Goal: Information Seeking & Learning: Learn about a topic

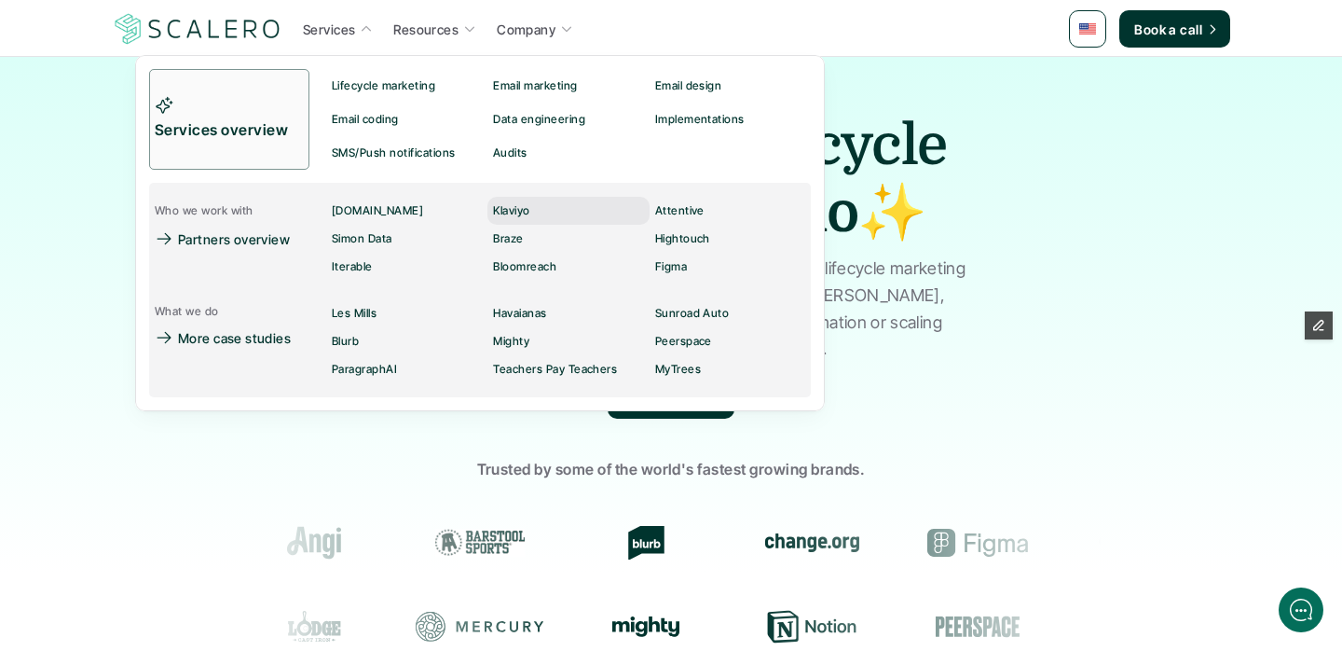
click at [518, 208] on p "Klaviyo" at bounding box center [511, 210] width 36 height 13
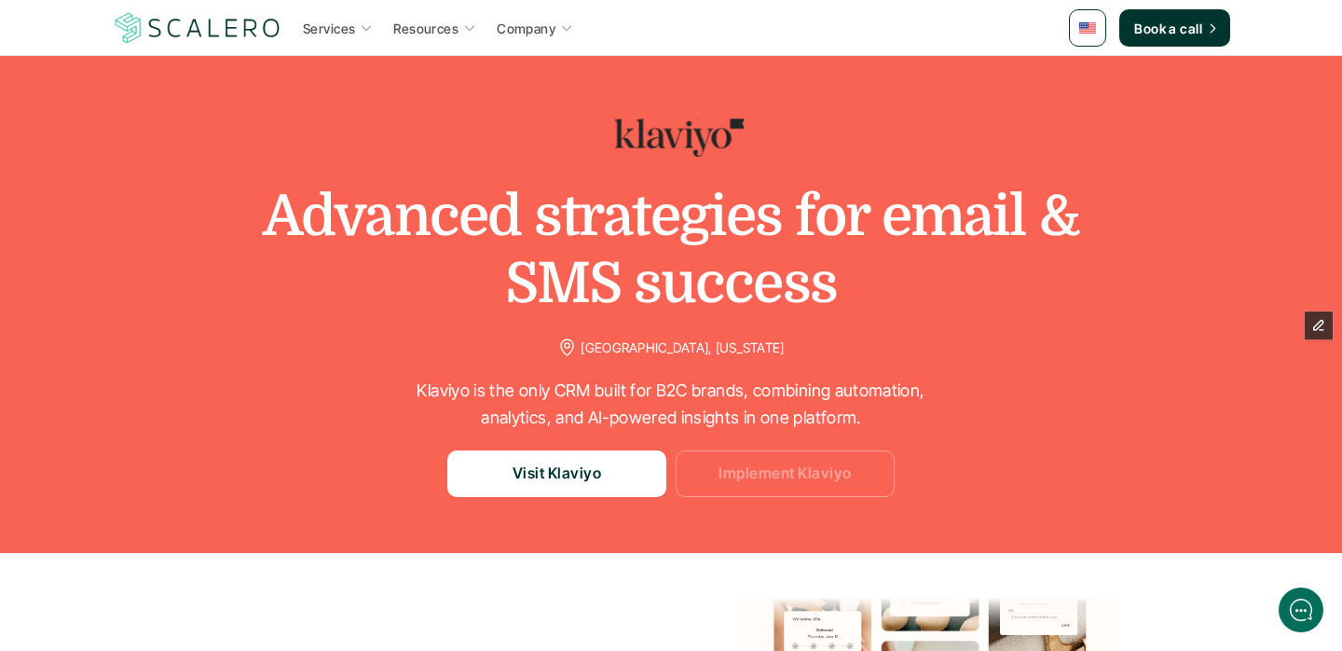
click at [775, 472] on p "Implement Klaviyo" at bounding box center [785, 473] width 132 height 24
click at [816, 478] on p "Implement Klaviyo" at bounding box center [785, 473] width 132 height 24
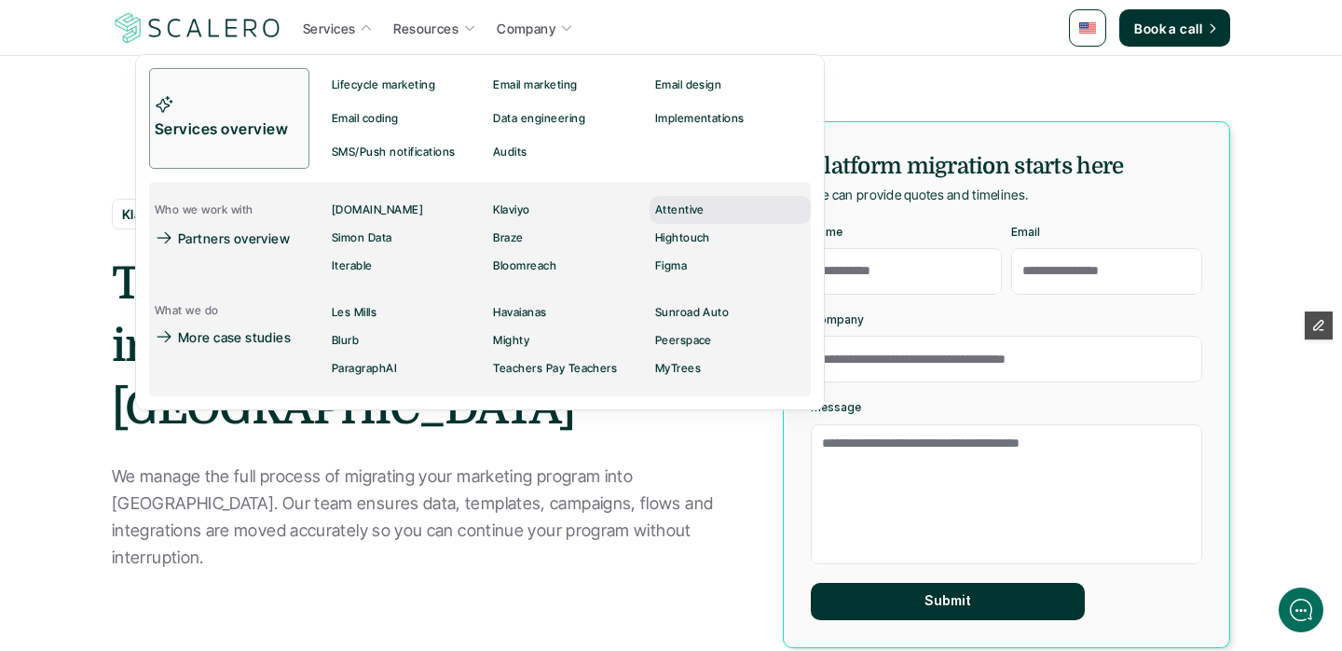
click at [662, 208] on p "Attentive" at bounding box center [679, 209] width 49 height 13
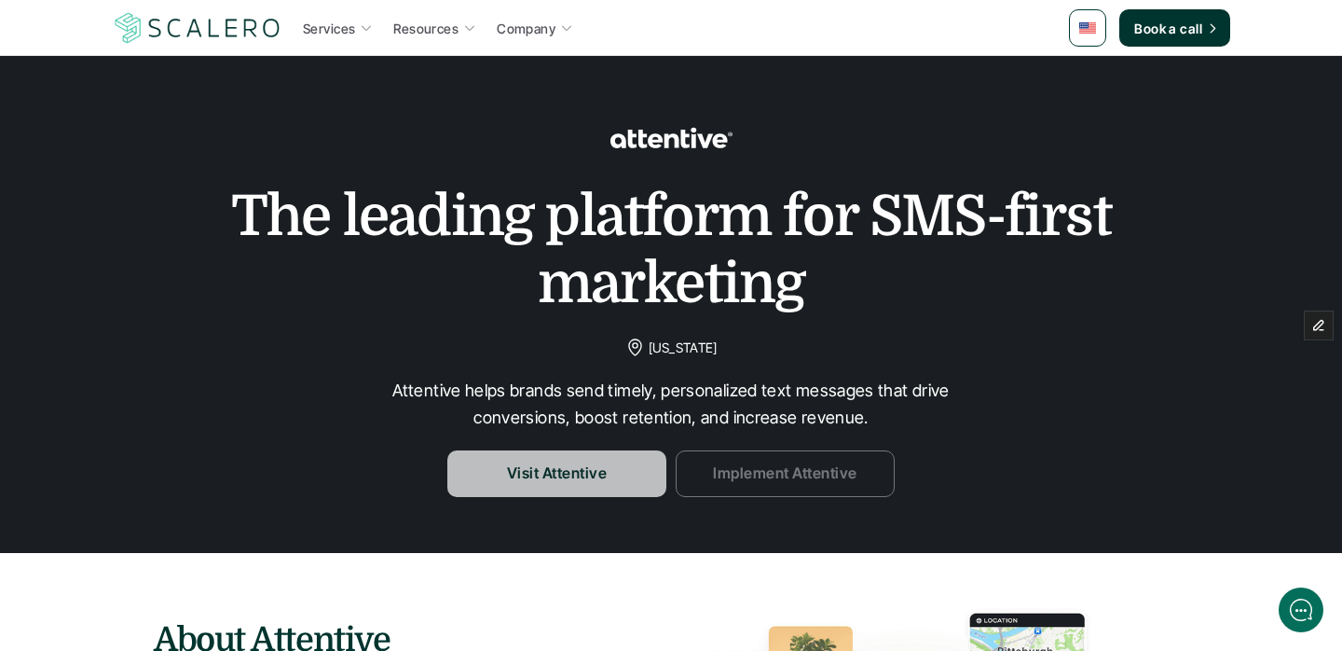
click at [711, 468] on link "Implement Attentive" at bounding box center [785, 473] width 219 height 47
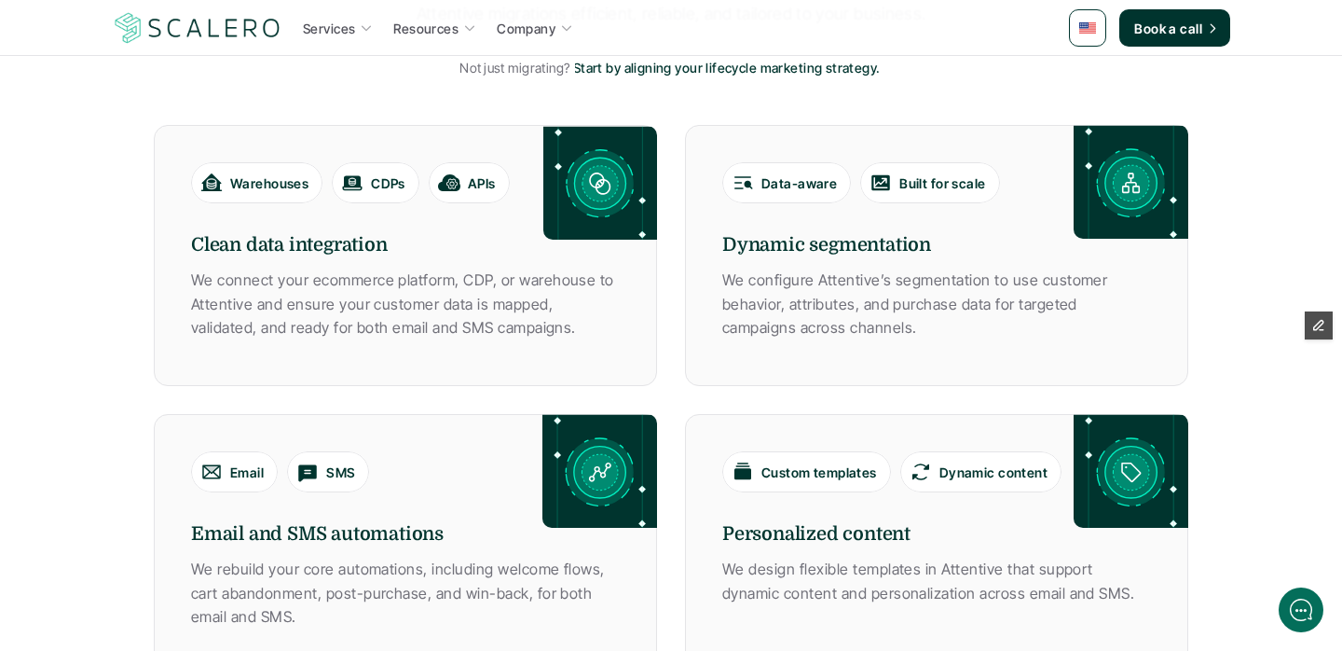
scroll to position [1017, 0]
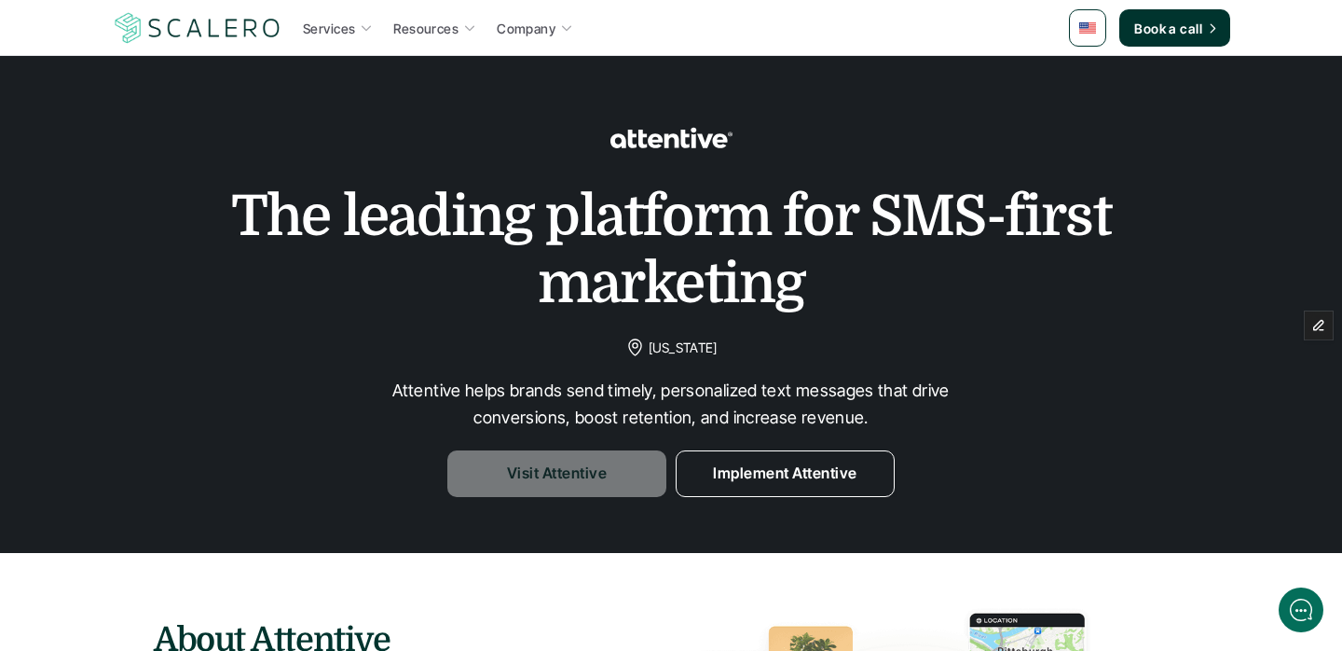
click at [538, 485] on p "Visit Attentive" at bounding box center [557, 473] width 100 height 24
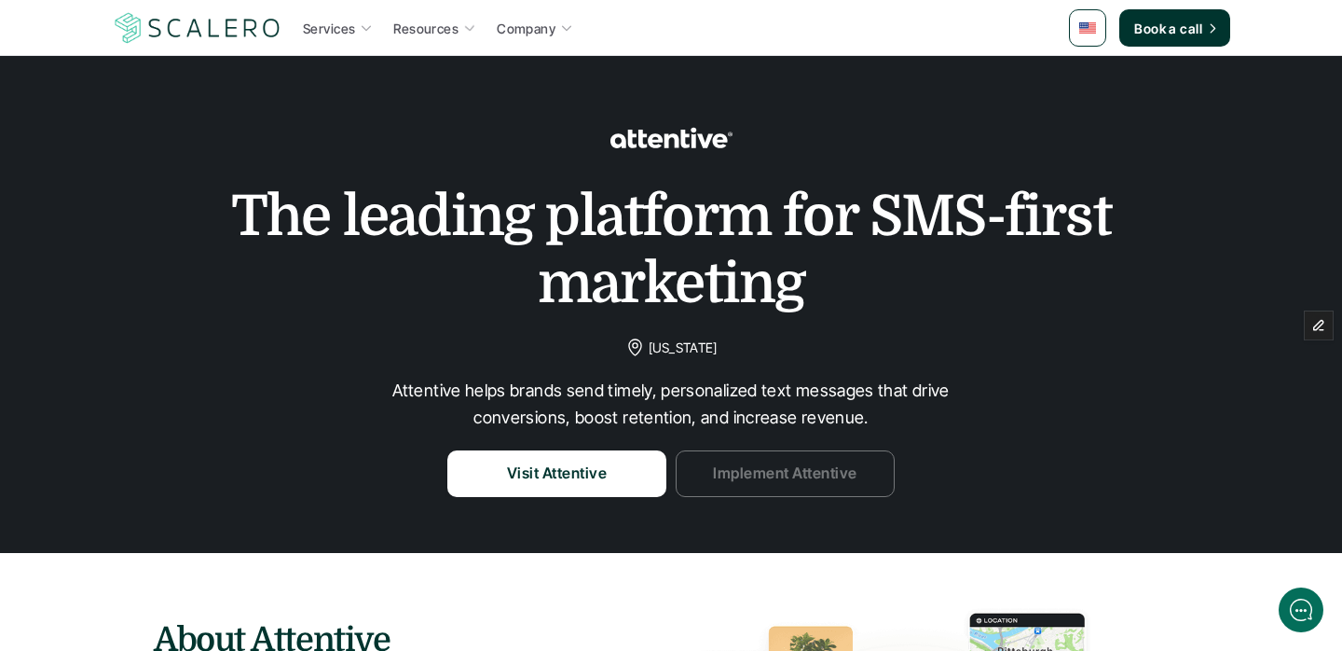
click at [818, 481] on p "Implement Attentive" at bounding box center [785, 473] width 144 height 24
